Goal: Navigation & Orientation: Find specific page/section

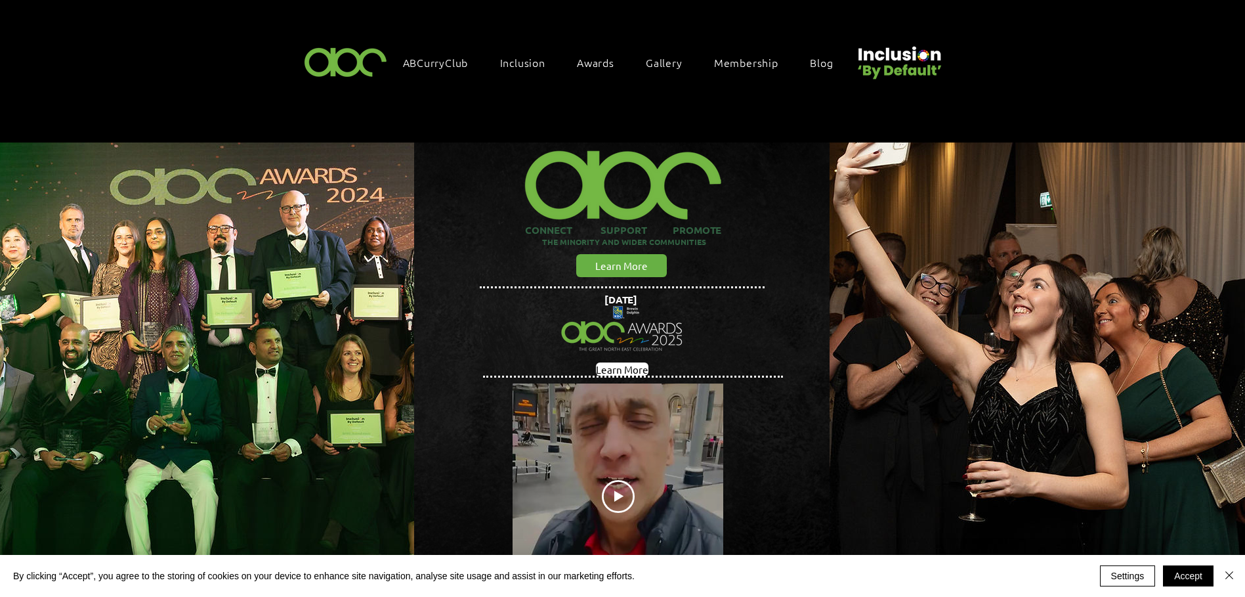
click at [598, 58] on span "Awards" at bounding box center [595, 62] width 37 height 14
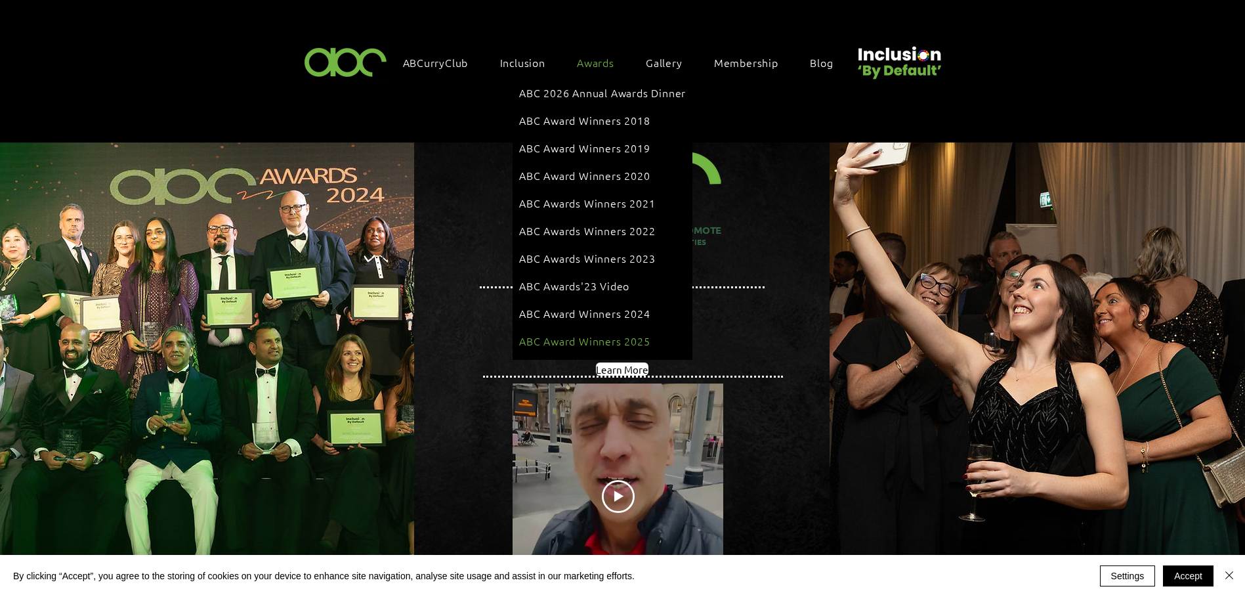
click at [591, 333] on span "ABC Award Winners 2025" at bounding box center [584, 340] width 131 height 14
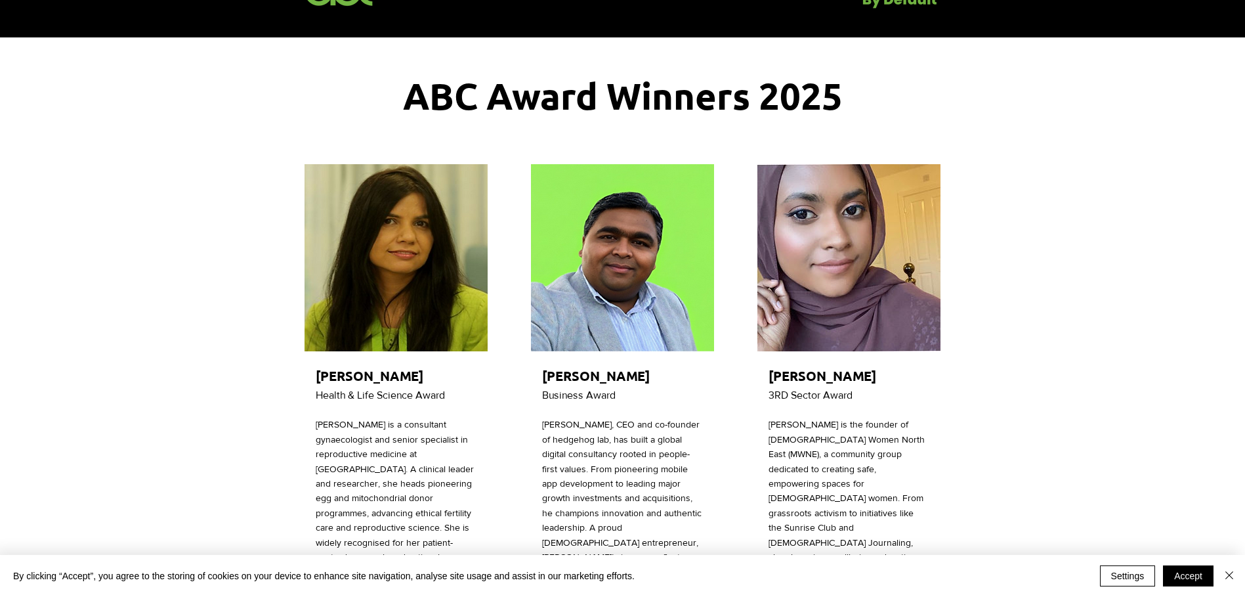
scroll to position [66, 0]
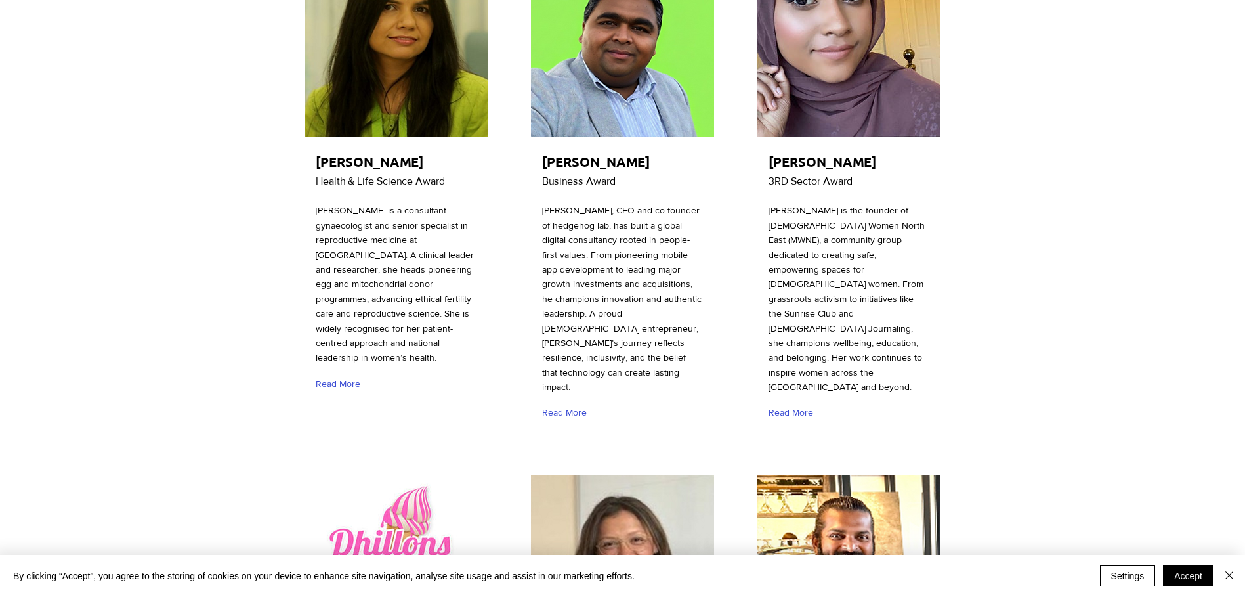
scroll to position [263, 0]
